Goal: Transaction & Acquisition: Purchase product/service

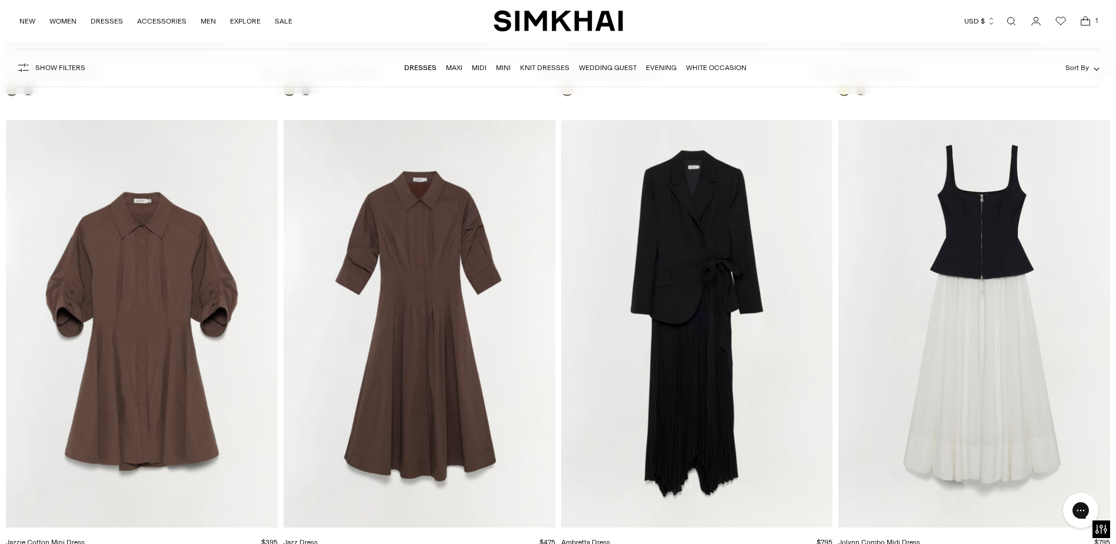
scroll to position [5179, 0]
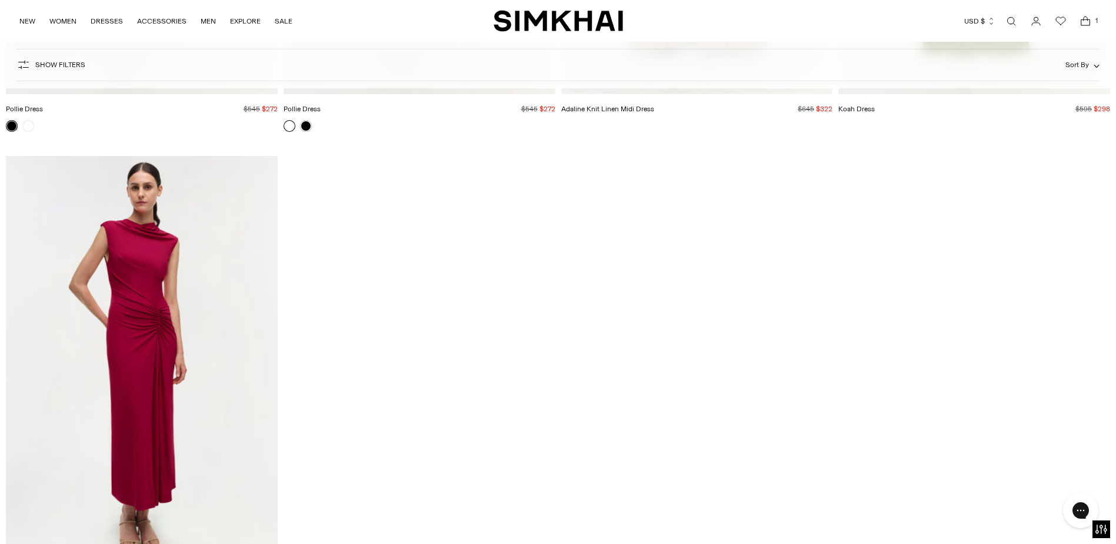
scroll to position [21127, 0]
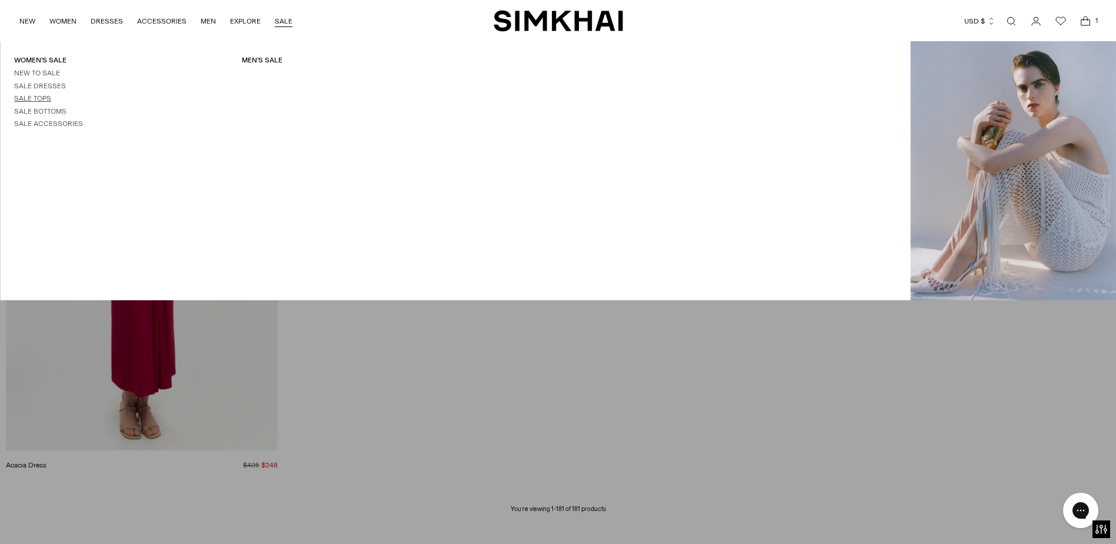
click at [49, 99] on link "Sale Tops" at bounding box center [32, 98] width 37 height 8
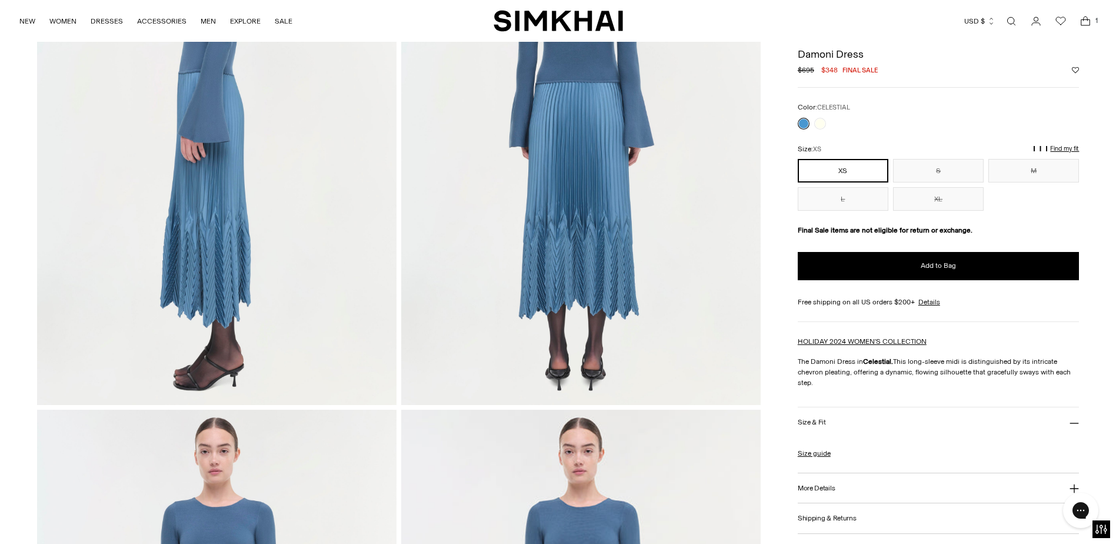
scroll to position [471, 0]
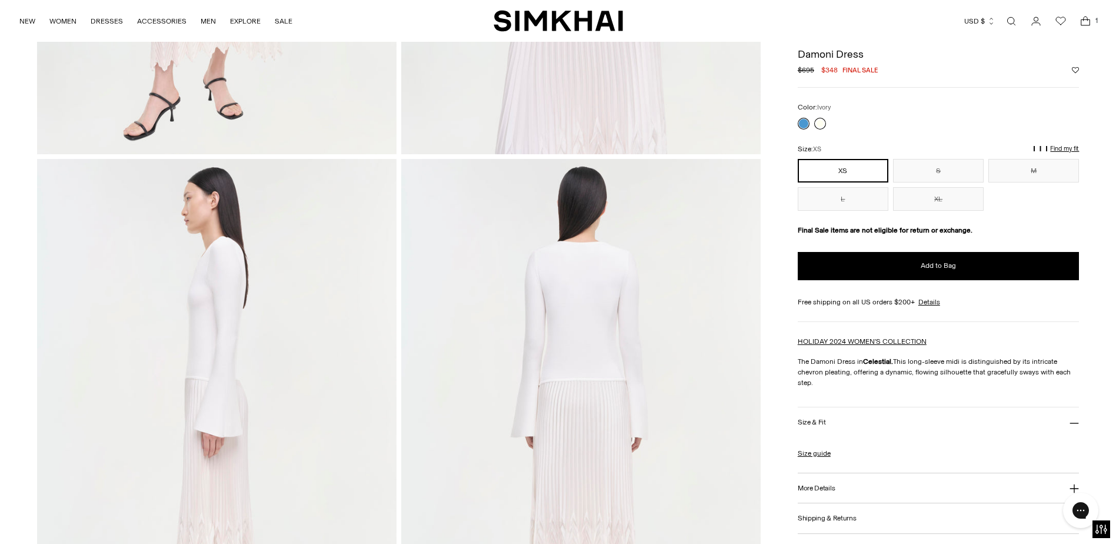
click at [818, 127] on link at bounding box center [820, 124] width 12 height 12
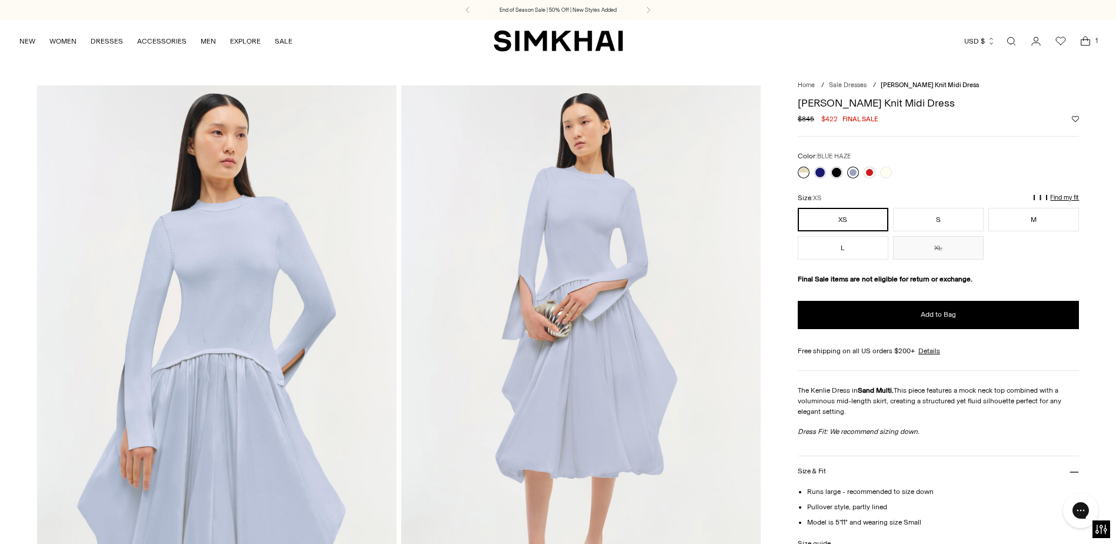
click at [849, 172] on link at bounding box center [853, 173] width 12 height 12
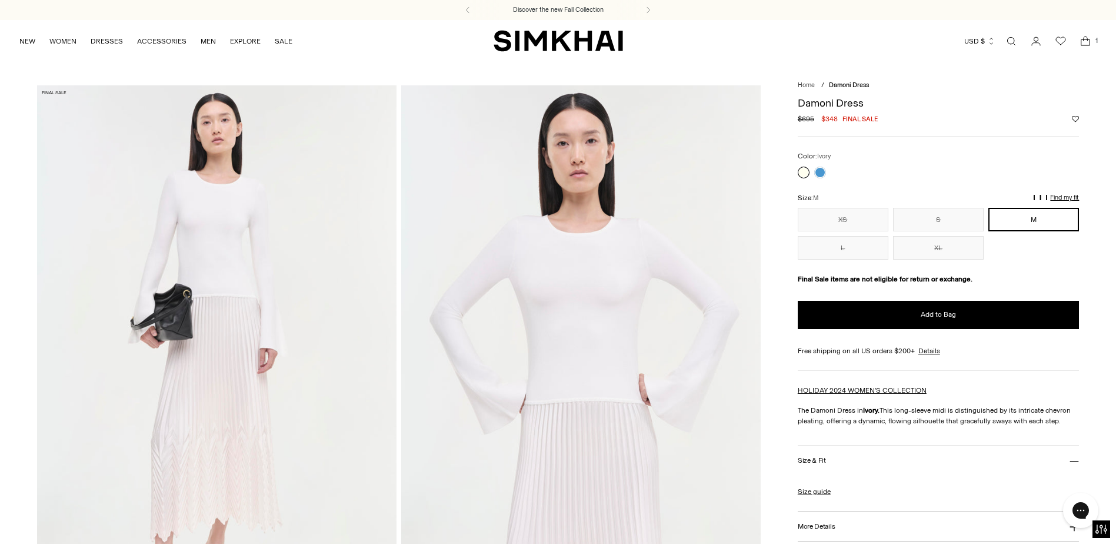
click at [803, 169] on link at bounding box center [804, 173] width 12 height 12
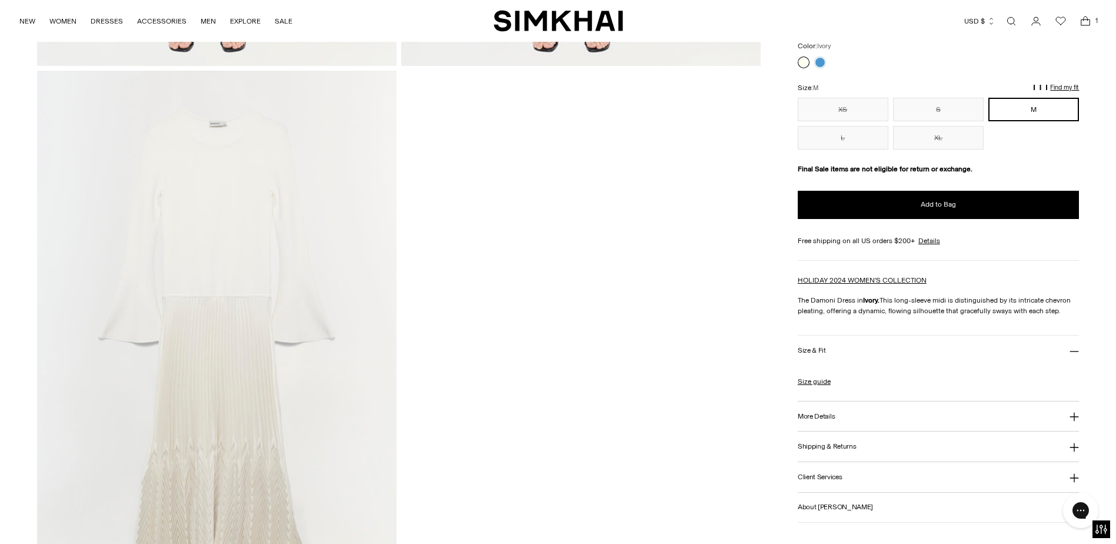
scroll to position [1236, 0]
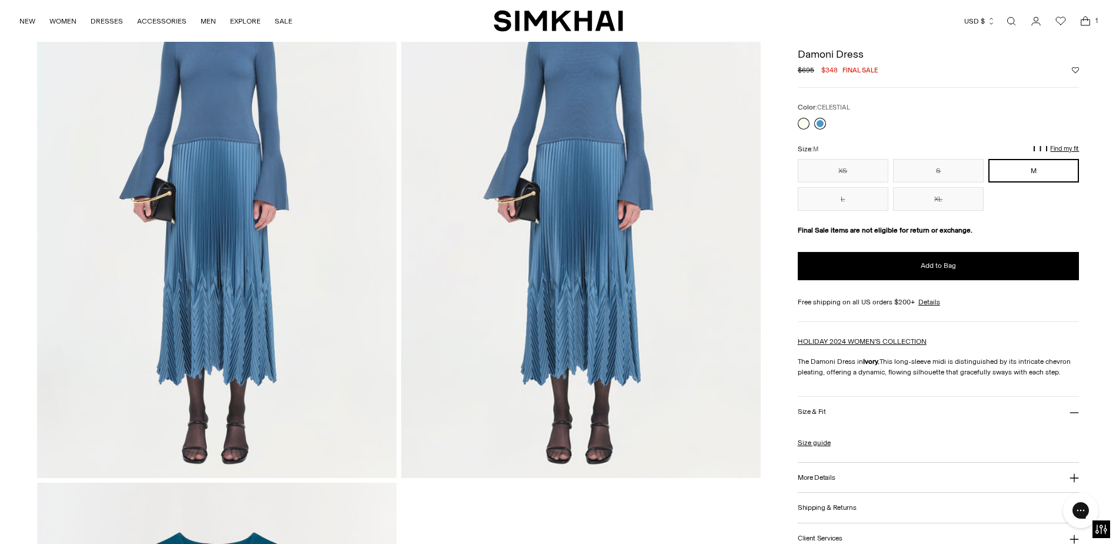
click at [819, 122] on link at bounding box center [820, 124] width 12 height 12
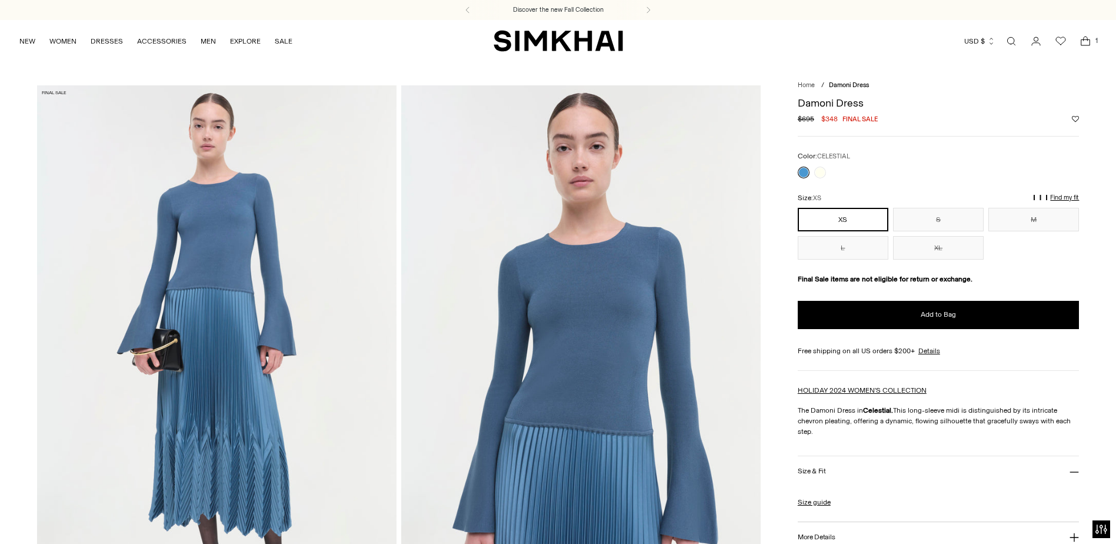
click at [231, 455] on img at bounding box center [217, 355] width 360 height 540
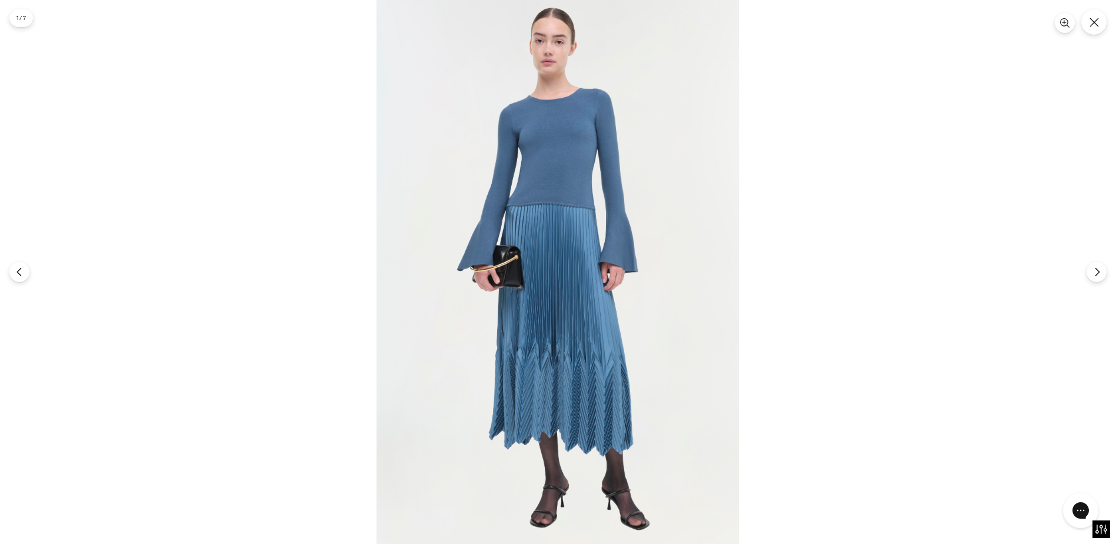
click at [530, 400] on img at bounding box center [558, 272] width 363 height 544
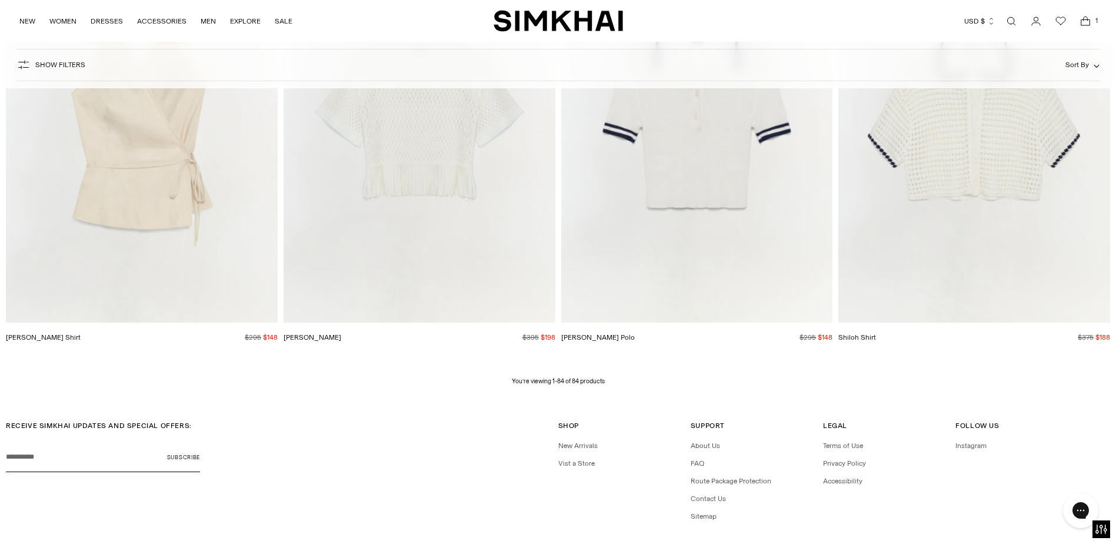
scroll to position [9403, 0]
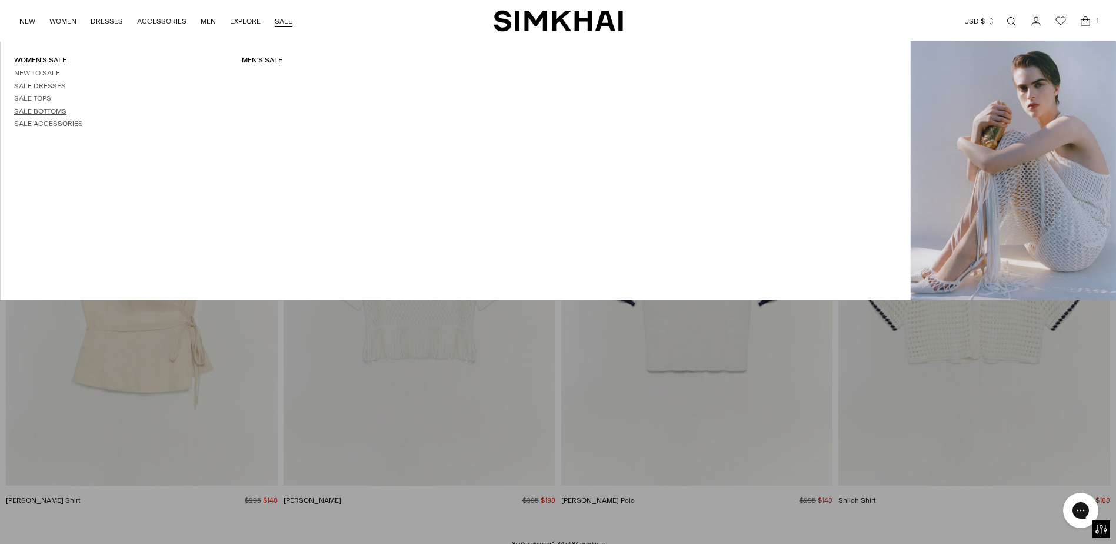
drag, startPoint x: 38, startPoint y: 112, endPoint x: 56, endPoint y: 109, distance: 18.0
click at [38, 112] on link "Sale Bottoms" at bounding box center [40, 111] width 52 height 8
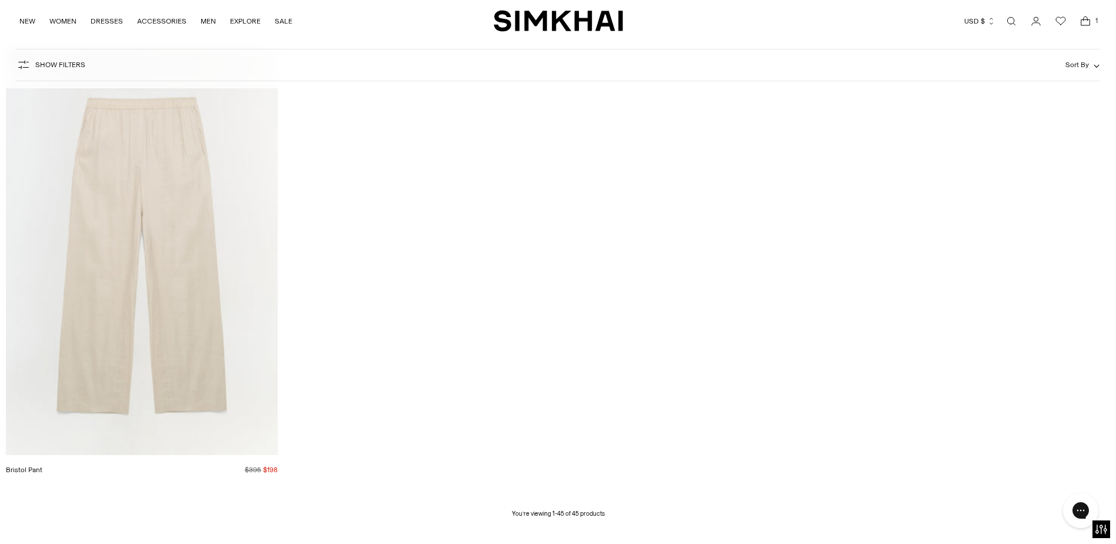
scroll to position [5355, 0]
